Goal: Navigation & Orientation: Find specific page/section

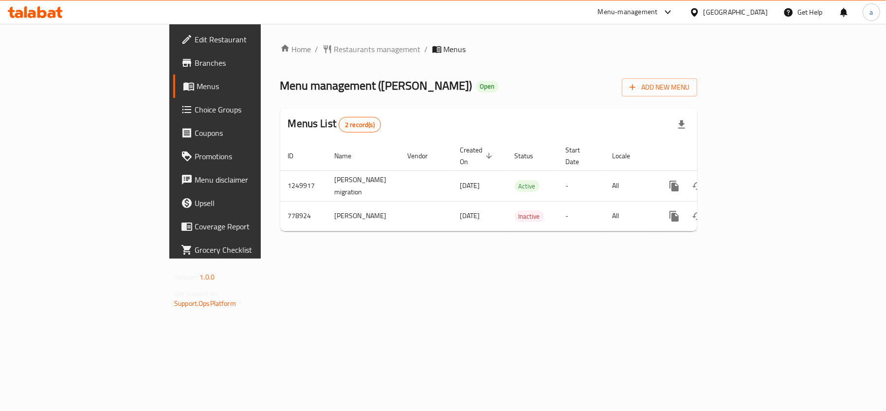
click at [758, 13] on div "Qatar" at bounding box center [736, 12] width 64 height 11
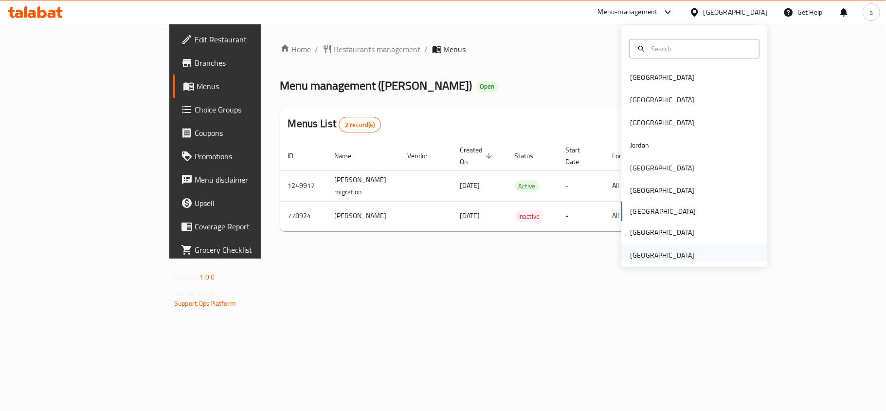
click at [665, 252] on div "[GEOGRAPHIC_DATA]" at bounding box center [662, 255] width 64 height 11
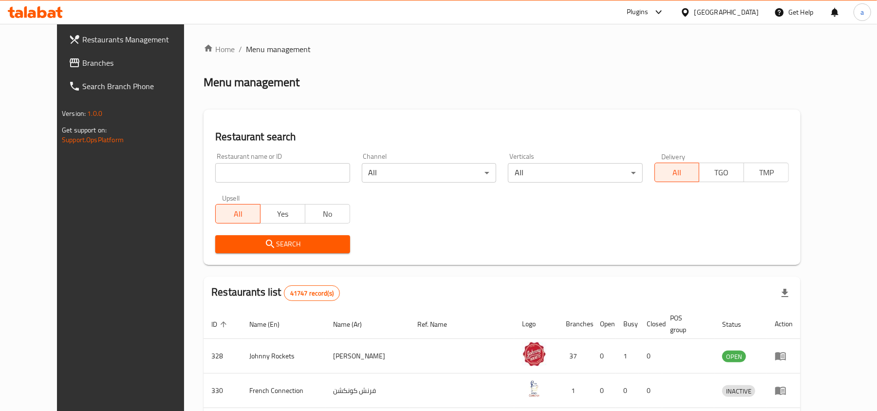
click at [61, 51] on link "Branches" at bounding box center [132, 62] width 143 height 23
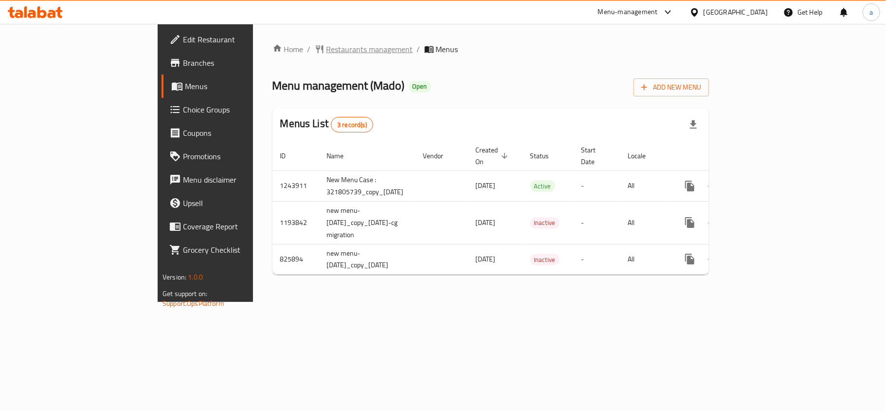
click at [327, 49] on span "Restaurants management" at bounding box center [370, 49] width 87 height 12
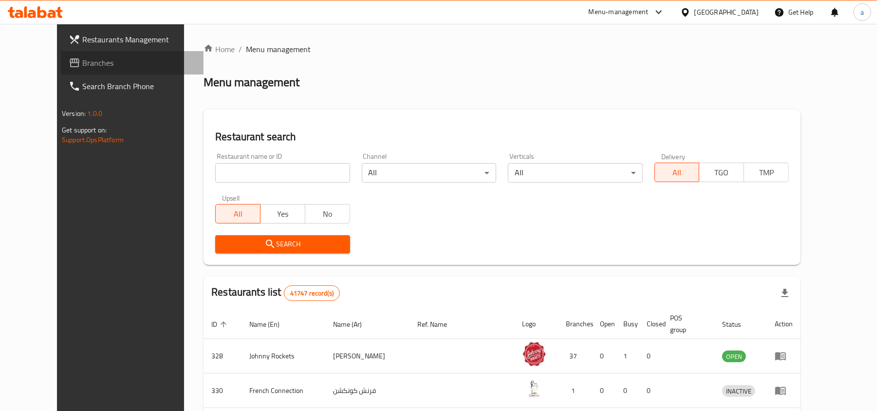
click at [70, 59] on icon at bounding box center [75, 62] width 10 height 9
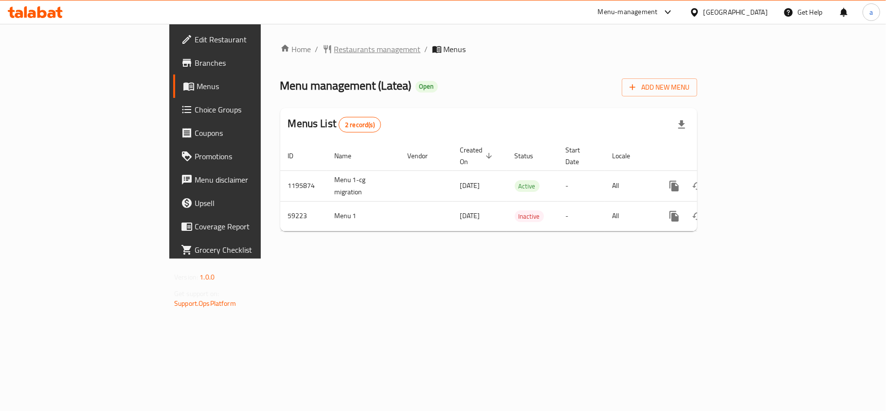
drag, startPoint x: 265, startPoint y: 59, endPoint x: 265, endPoint y: 48, distance: 11.7
click at [280, 59] on div "Home / Restaurants management / Menus Menu management ( Latea ) Open Add New Me…" at bounding box center [488, 141] width 417 height 196
click at [334, 47] on span "Restaurants management" at bounding box center [377, 49] width 87 height 12
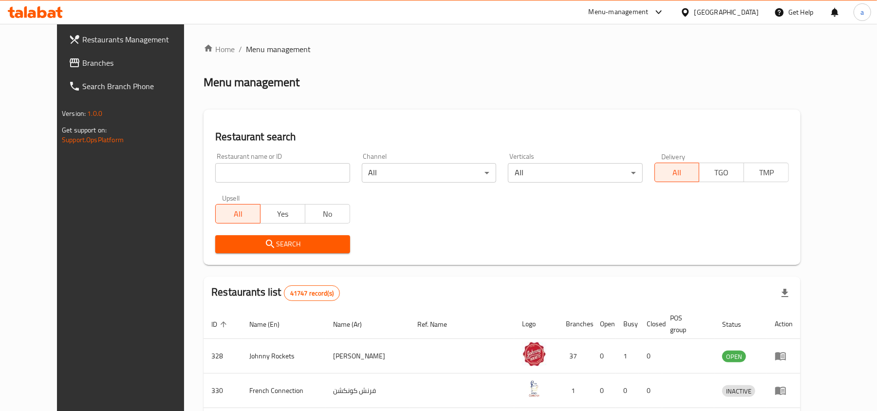
click at [82, 63] on span "Branches" at bounding box center [138, 63] width 113 height 12
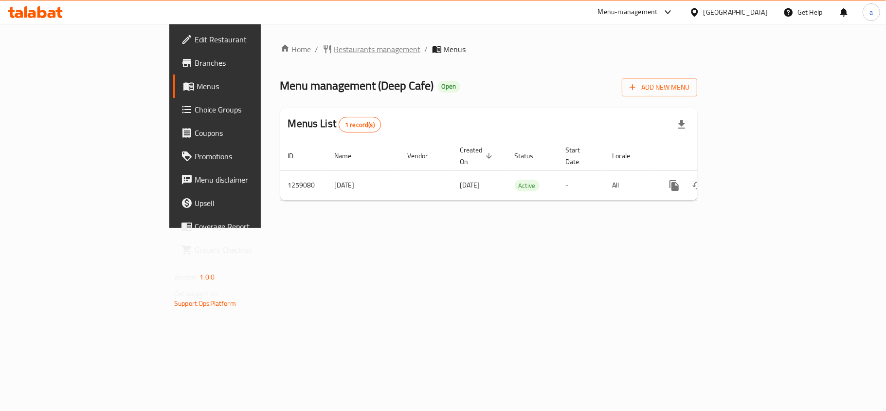
click at [334, 48] on span "Restaurants management" at bounding box center [377, 49] width 87 height 12
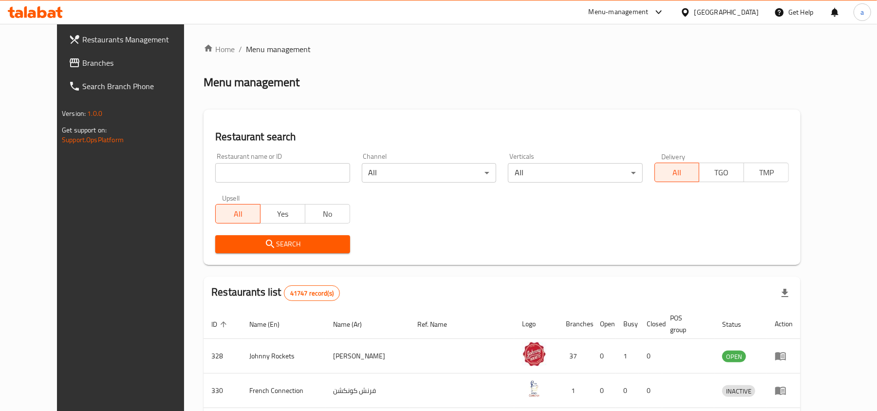
click at [82, 64] on span "Branches" at bounding box center [138, 63] width 113 height 12
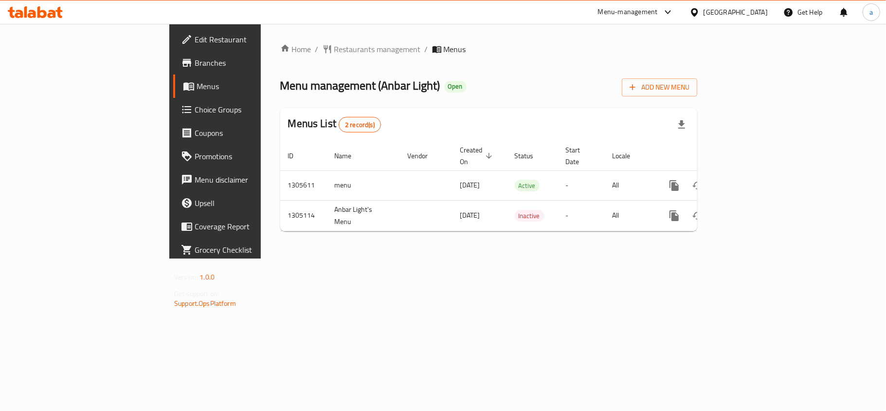
click at [263, 39] on div "Home / Restaurants management / Menus Menu management ( Anbar Light ) Open Add …" at bounding box center [489, 141] width 456 height 235
click at [334, 47] on span "Restaurants management" at bounding box center [377, 49] width 87 height 12
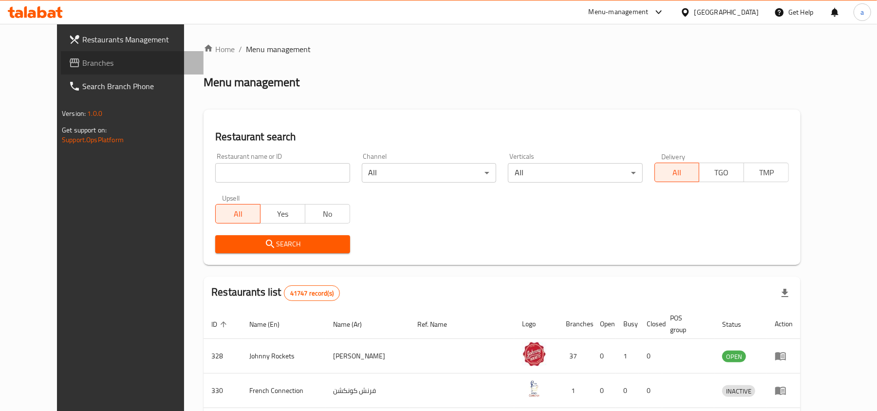
click at [82, 57] on span "Branches" at bounding box center [138, 63] width 113 height 12
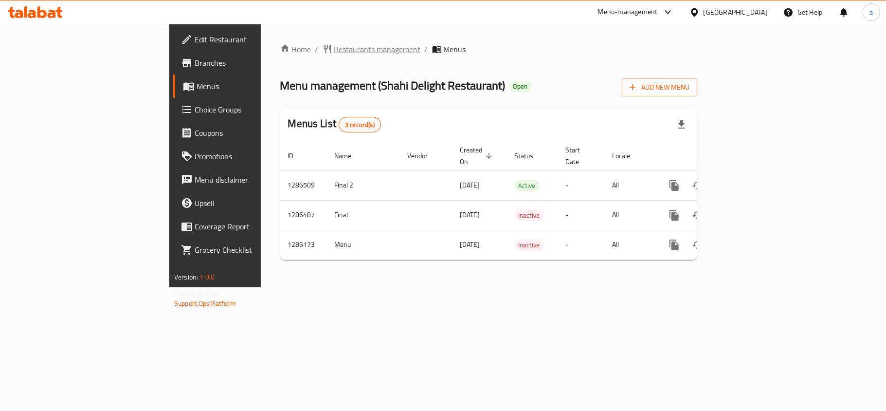
click at [334, 47] on span "Restaurants management" at bounding box center [377, 49] width 87 height 12
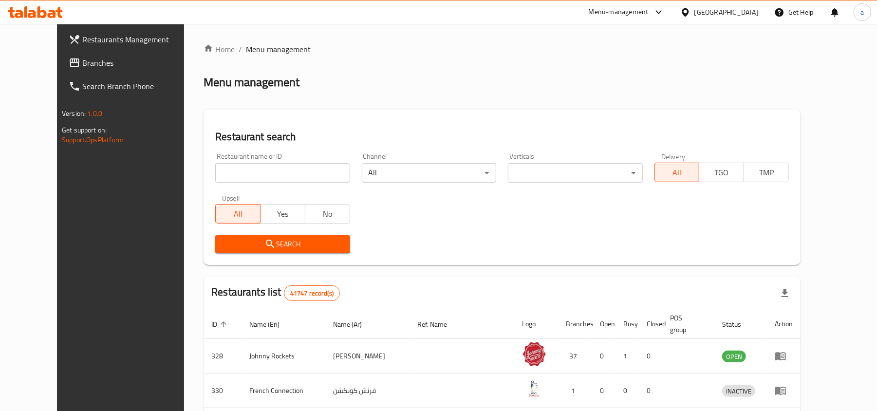
click at [82, 66] on span "Branches" at bounding box center [138, 63] width 113 height 12
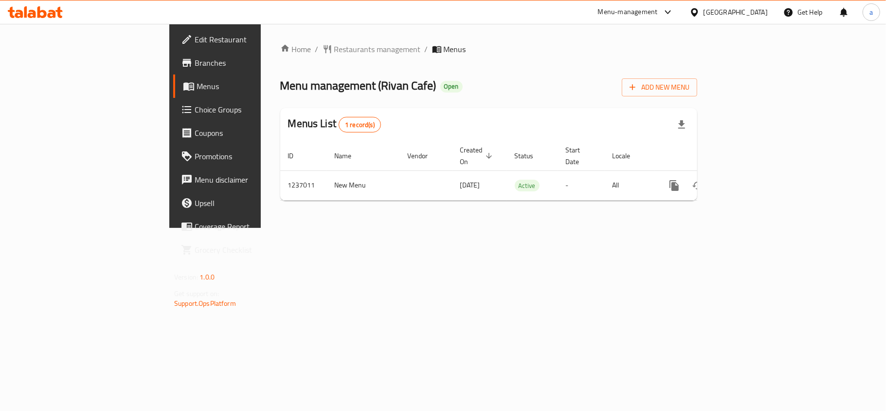
drag, startPoint x: 257, startPoint y: 57, endPoint x: 266, endPoint y: 47, distance: 13.2
click at [280, 57] on div "Home / Restaurants management / Menus Menu management ( Rivan Cafe ) Open Add N…" at bounding box center [488, 125] width 417 height 165
click at [334, 47] on span "Restaurants management" at bounding box center [377, 49] width 87 height 12
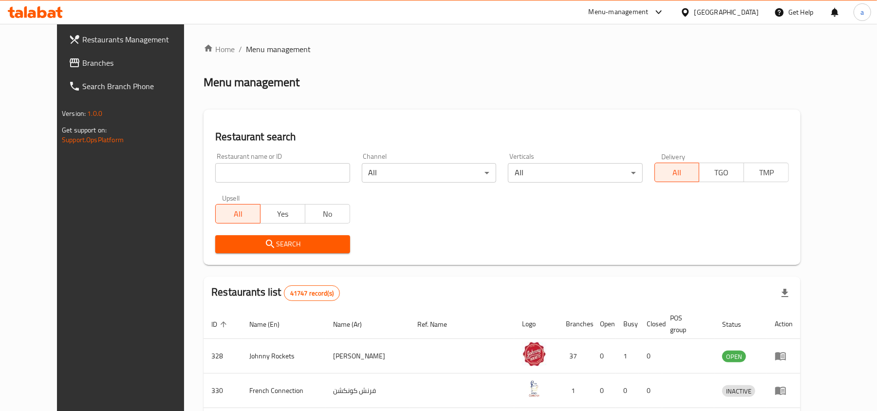
click at [102, 64] on span "Branches" at bounding box center [138, 63] width 113 height 12
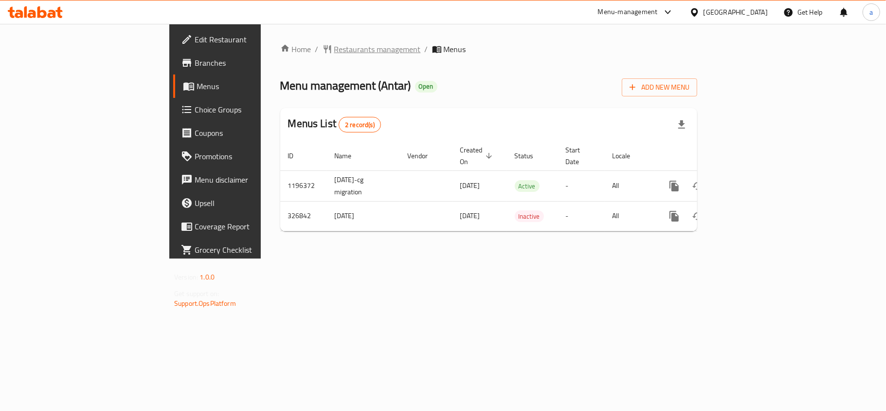
click at [334, 54] on span "Restaurants management" at bounding box center [377, 49] width 87 height 12
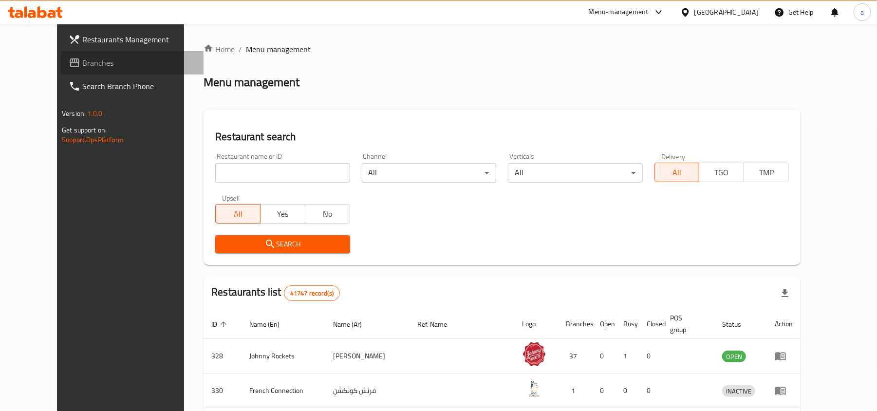
click at [82, 65] on span "Branches" at bounding box center [138, 63] width 113 height 12
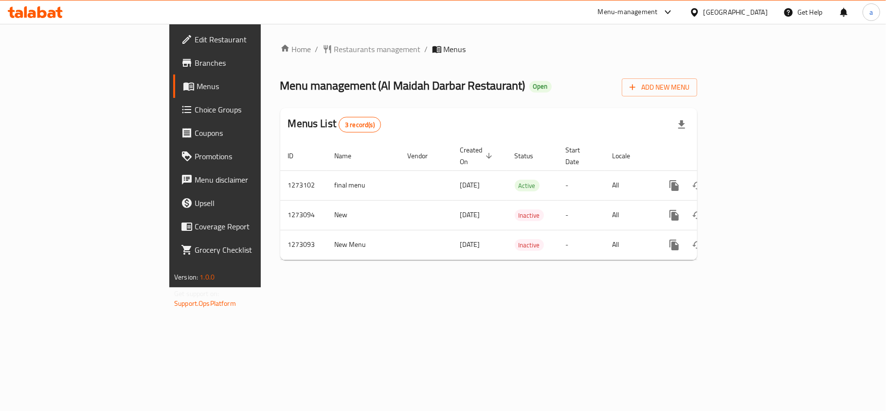
click at [750, 0] on div "[GEOGRAPHIC_DATA]" at bounding box center [729, 11] width 94 height 23
click at [740, 12] on div "[GEOGRAPHIC_DATA]" at bounding box center [736, 12] width 64 height 11
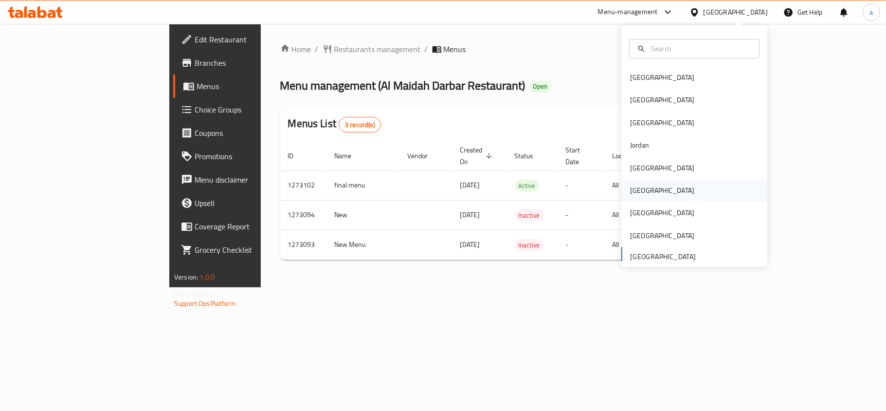
click at [639, 191] on div "Oman" at bounding box center [663, 190] width 80 height 22
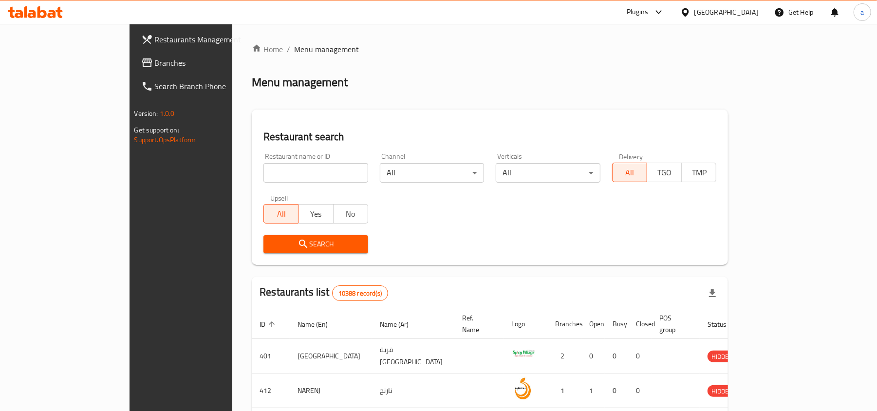
click at [155, 63] on span "Branches" at bounding box center [211, 63] width 113 height 12
